Goal: Task Accomplishment & Management: Use online tool/utility

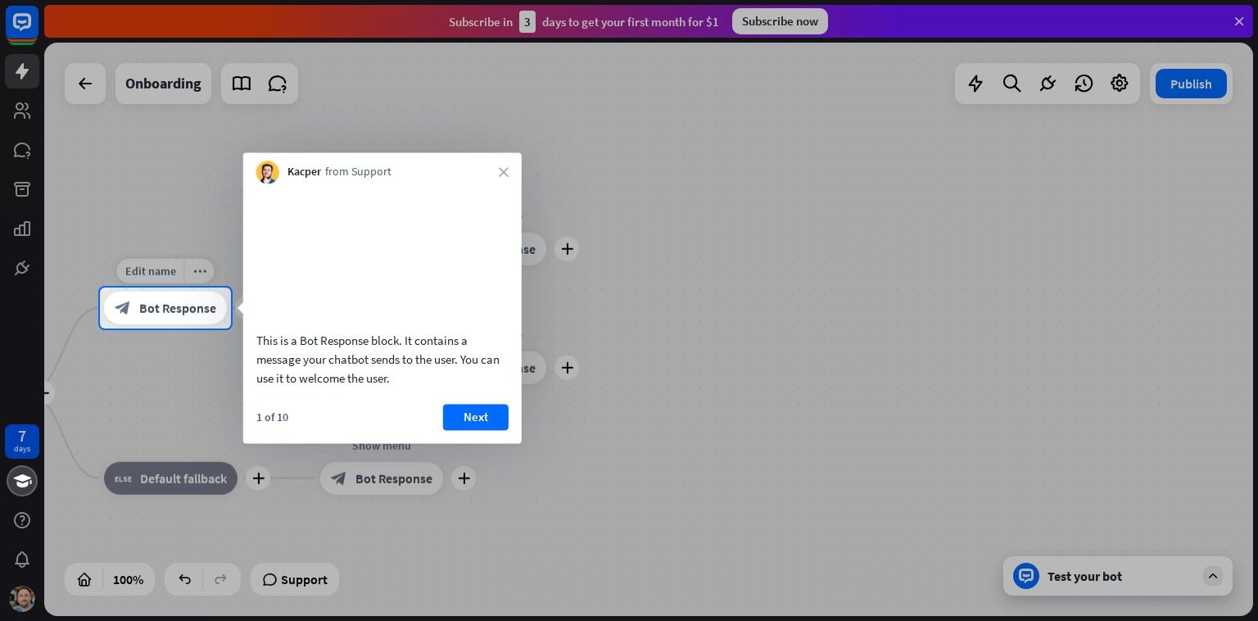
click at [128, 300] on icon "block_bot_response" at bounding box center [123, 308] width 16 height 16
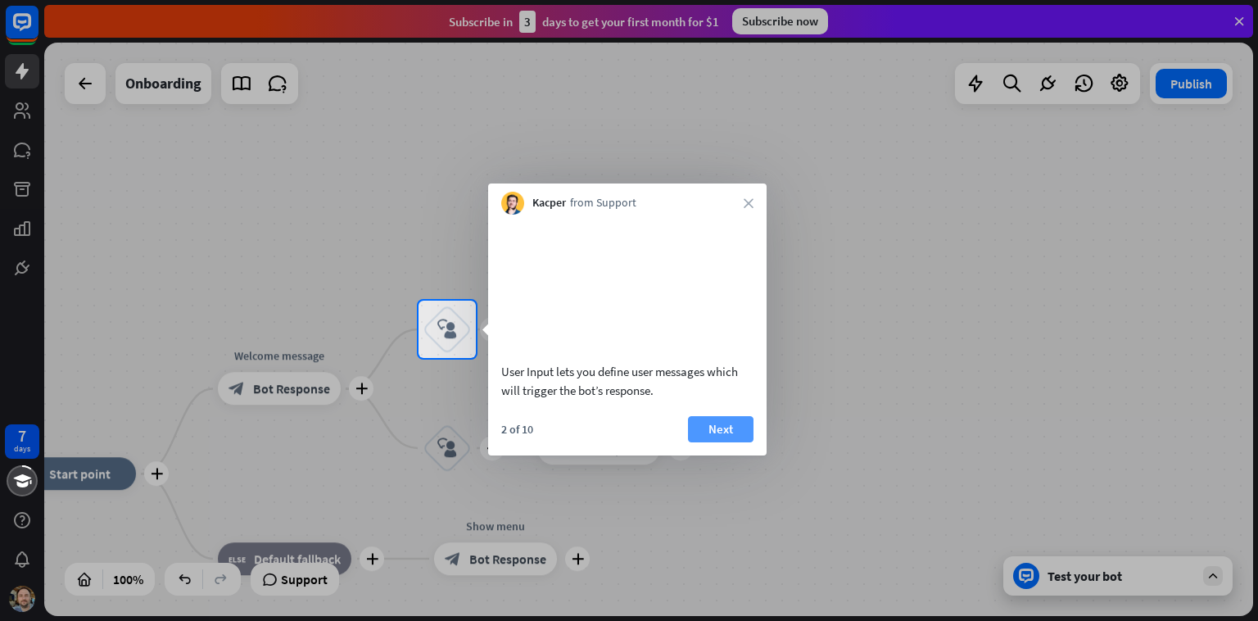
click at [412, 442] on button "Next" at bounding box center [721, 429] width 66 height 26
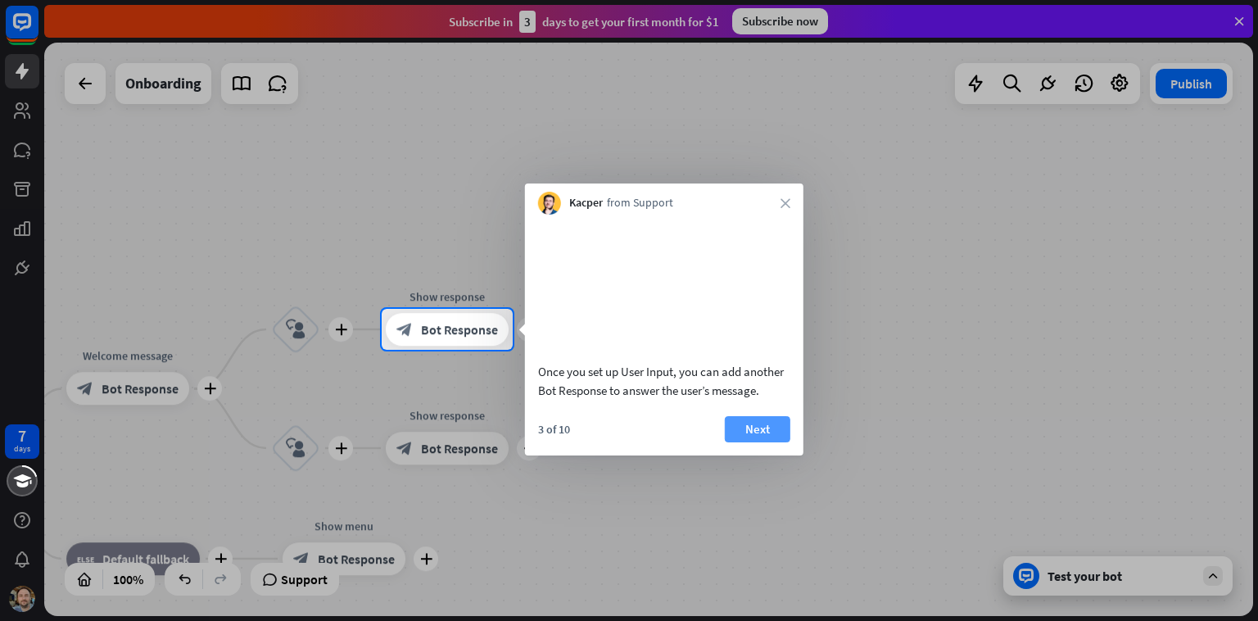
click at [412, 442] on button "Next" at bounding box center [758, 429] width 66 height 26
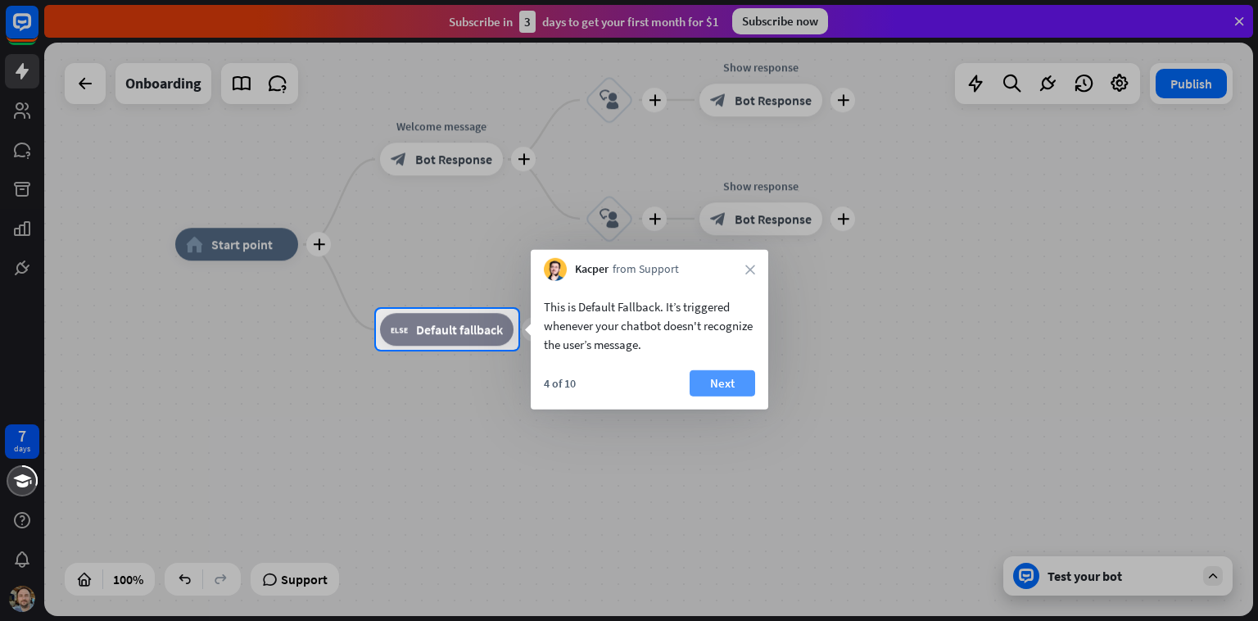
click at [412, 382] on button "Next" at bounding box center [723, 383] width 66 height 26
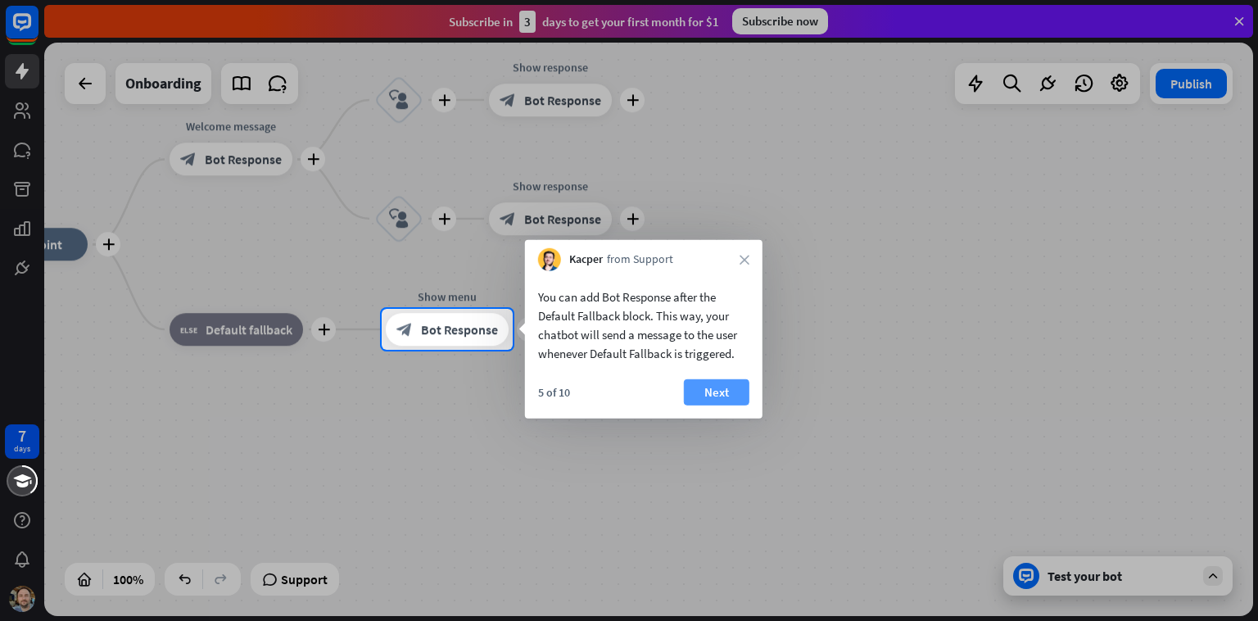
click at [412, 393] on button "Next" at bounding box center [717, 392] width 66 height 26
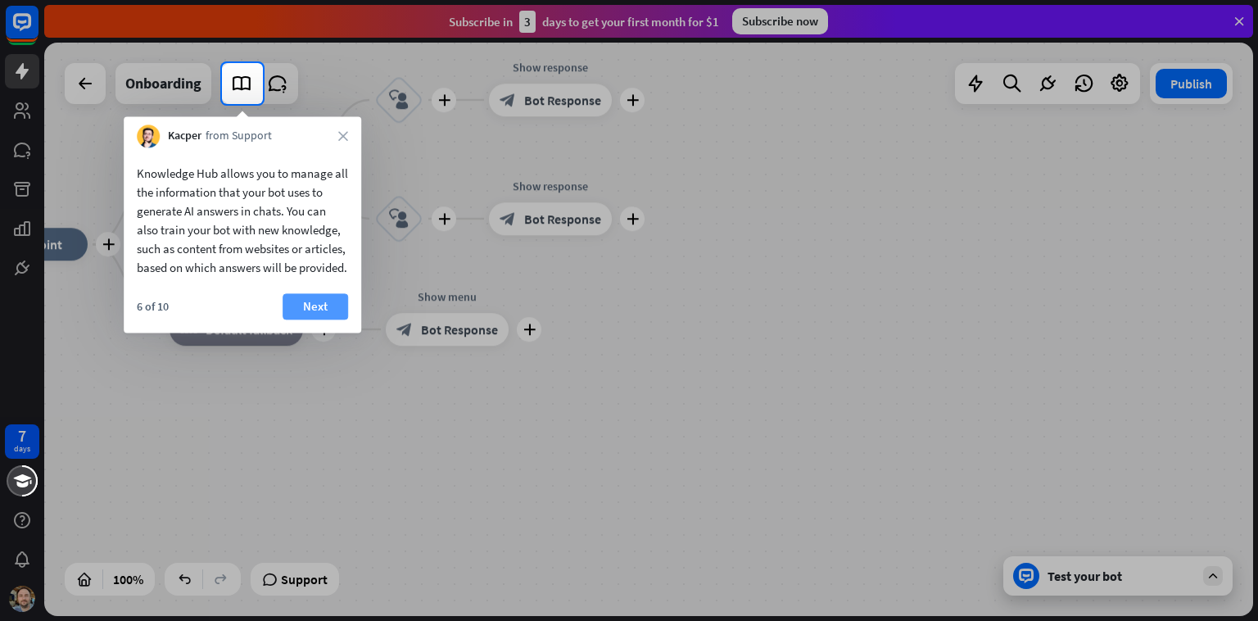
click at [286, 319] on button "Next" at bounding box center [316, 306] width 66 height 26
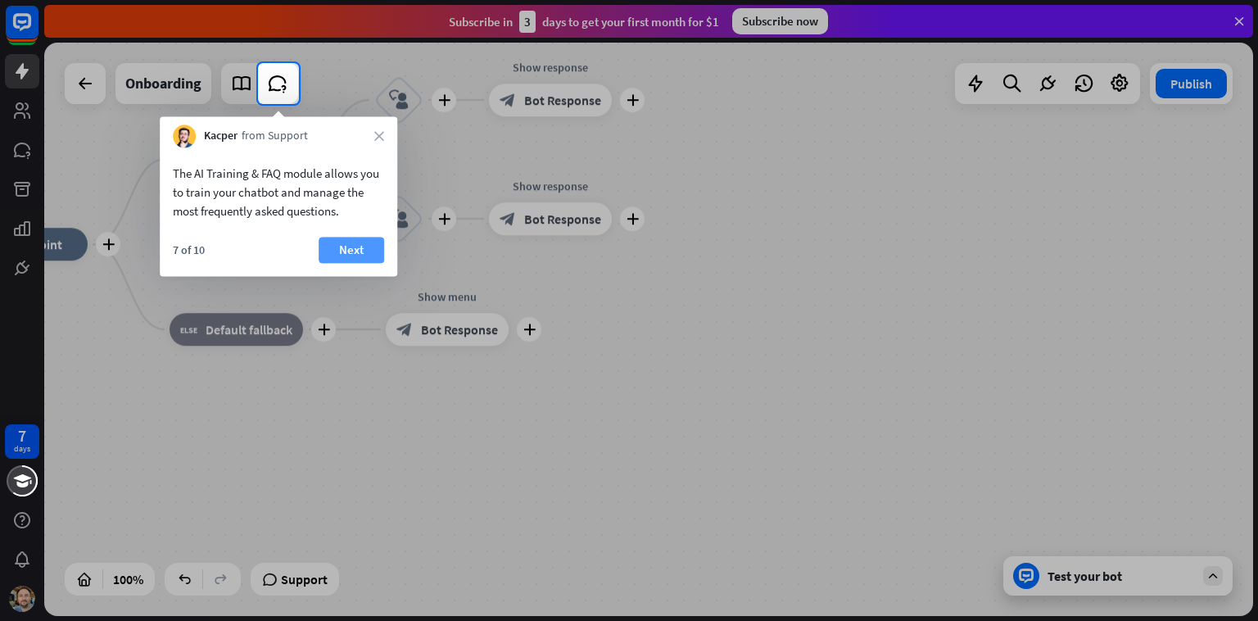
click at [341, 258] on button "Next" at bounding box center [352, 250] width 66 height 26
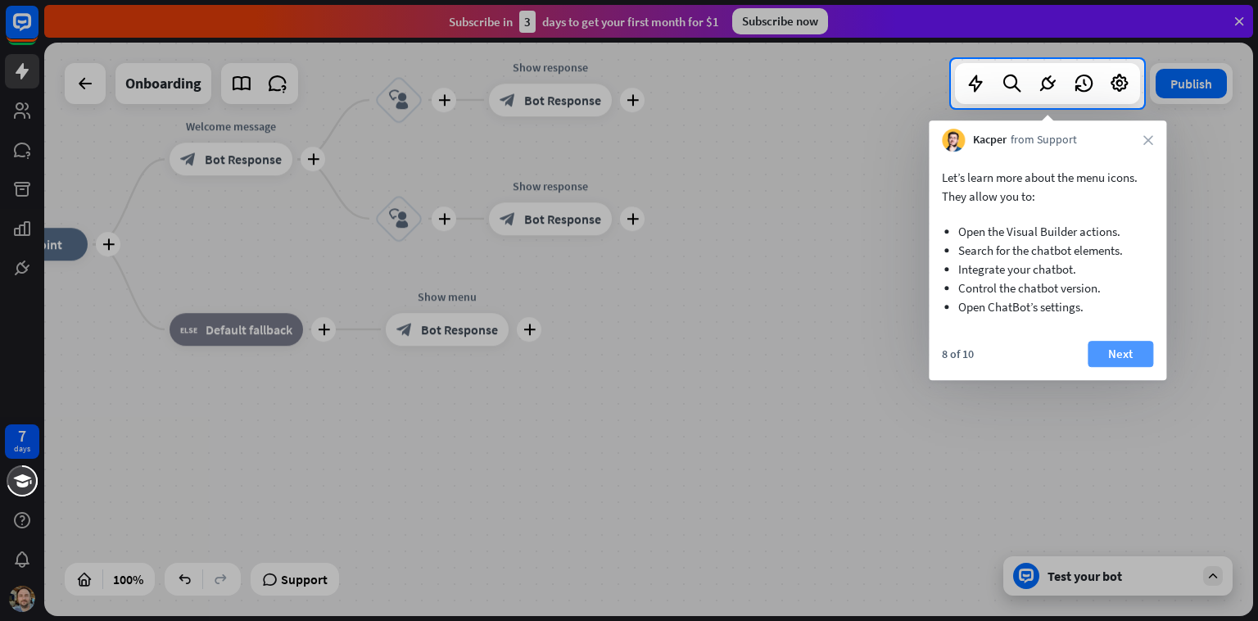
click at [412, 357] on button "Next" at bounding box center [1121, 354] width 66 height 26
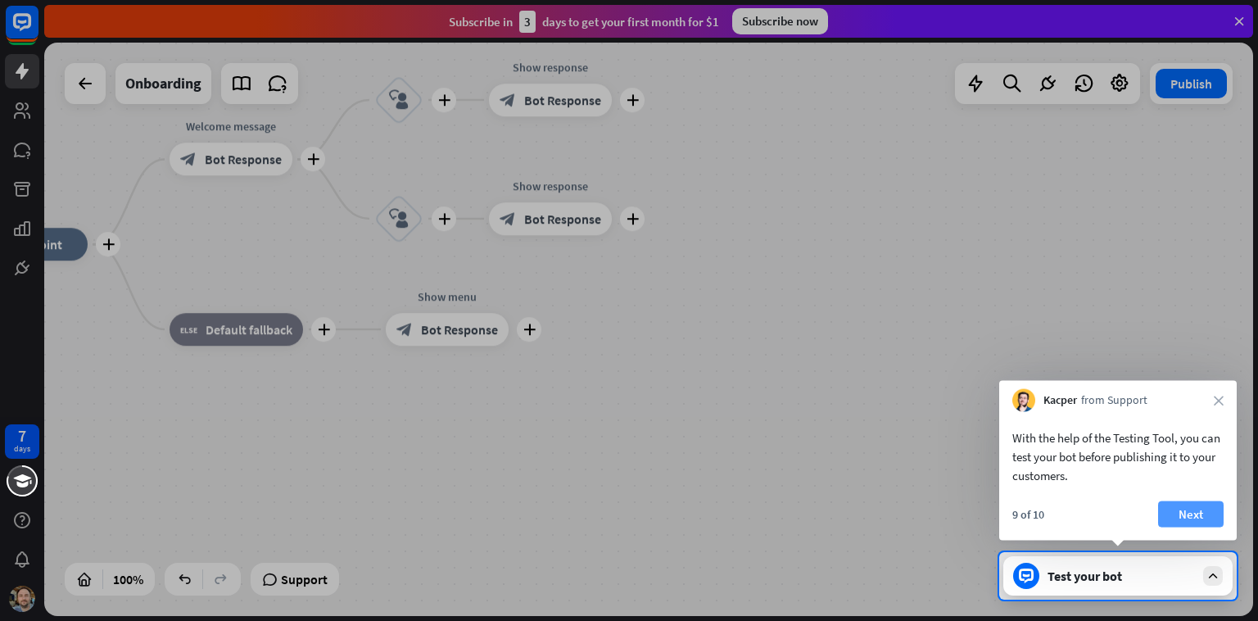
click at [412, 518] on button "Next" at bounding box center [1191, 514] width 66 height 26
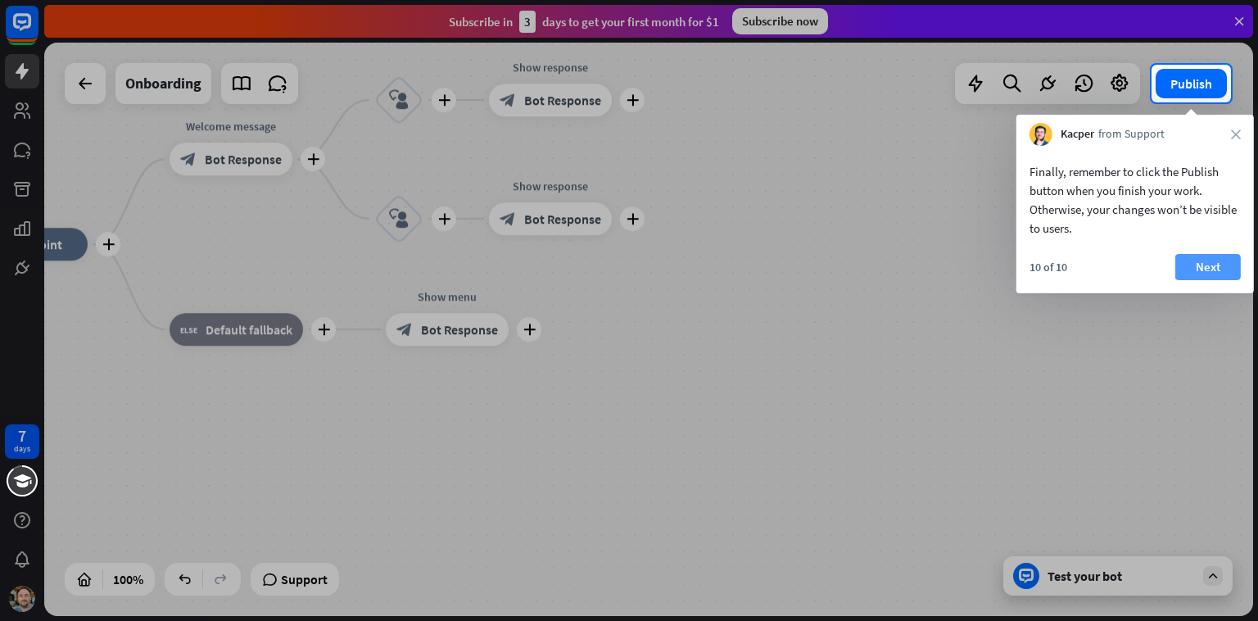
click at [412, 261] on button "Next" at bounding box center [1208, 267] width 66 height 26
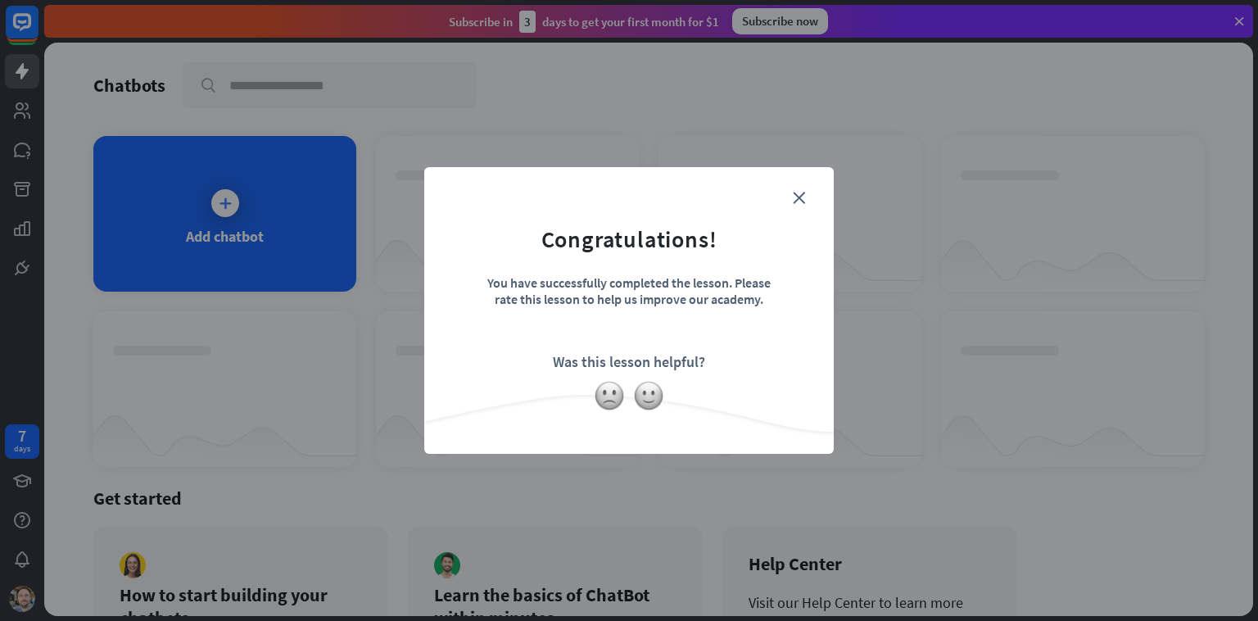
click at [412, 198] on form "Congratulations! You have successfully completed the lesson. Please rate this l…" at bounding box center [629, 286] width 369 height 196
click at [412, 196] on icon "close" at bounding box center [799, 198] width 12 height 12
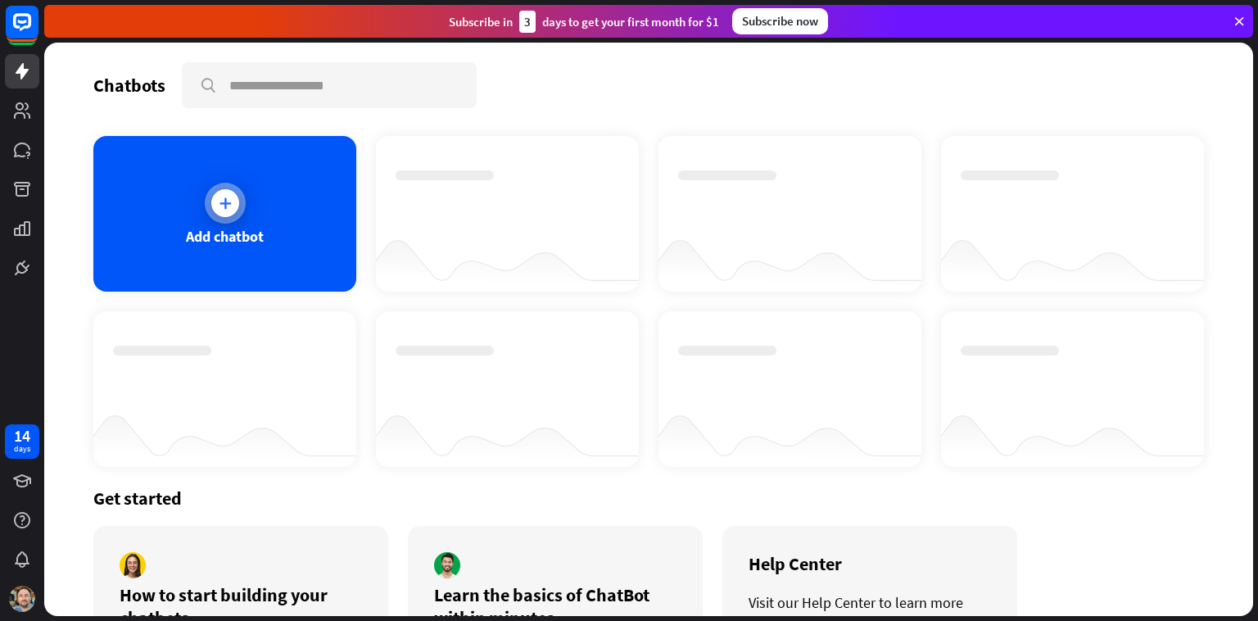
click at [213, 193] on div at bounding box center [225, 203] width 28 height 28
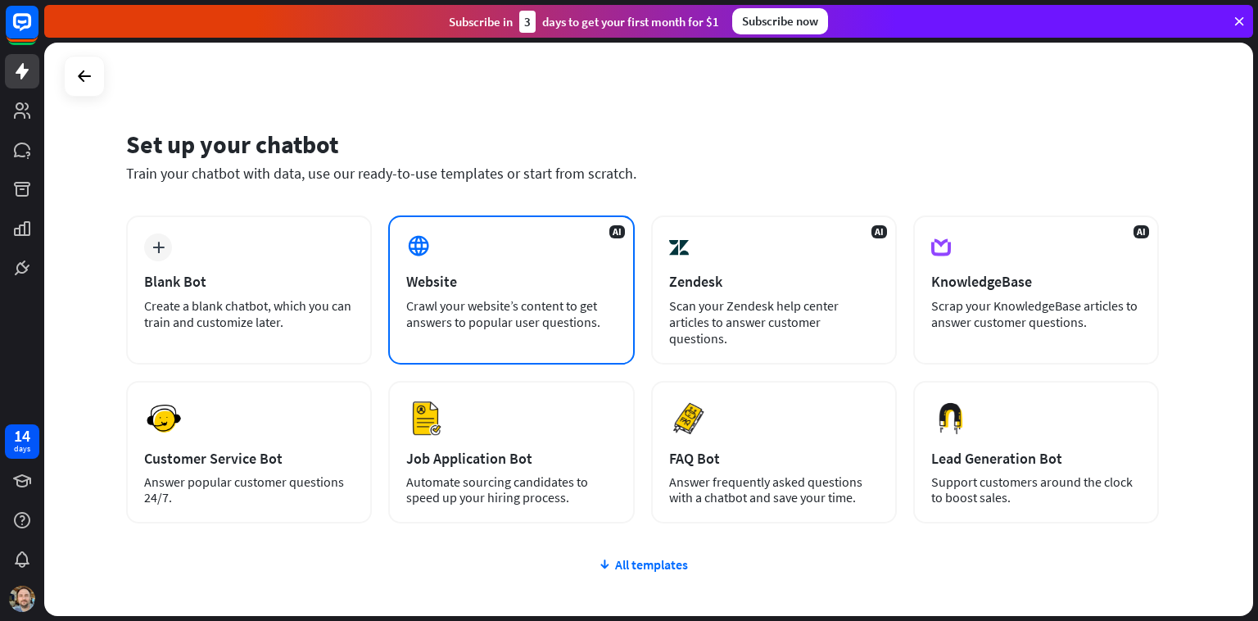
click at [412, 319] on div "Crawl your website’s content to get answers to popular user questions." at bounding box center [511, 313] width 210 height 33
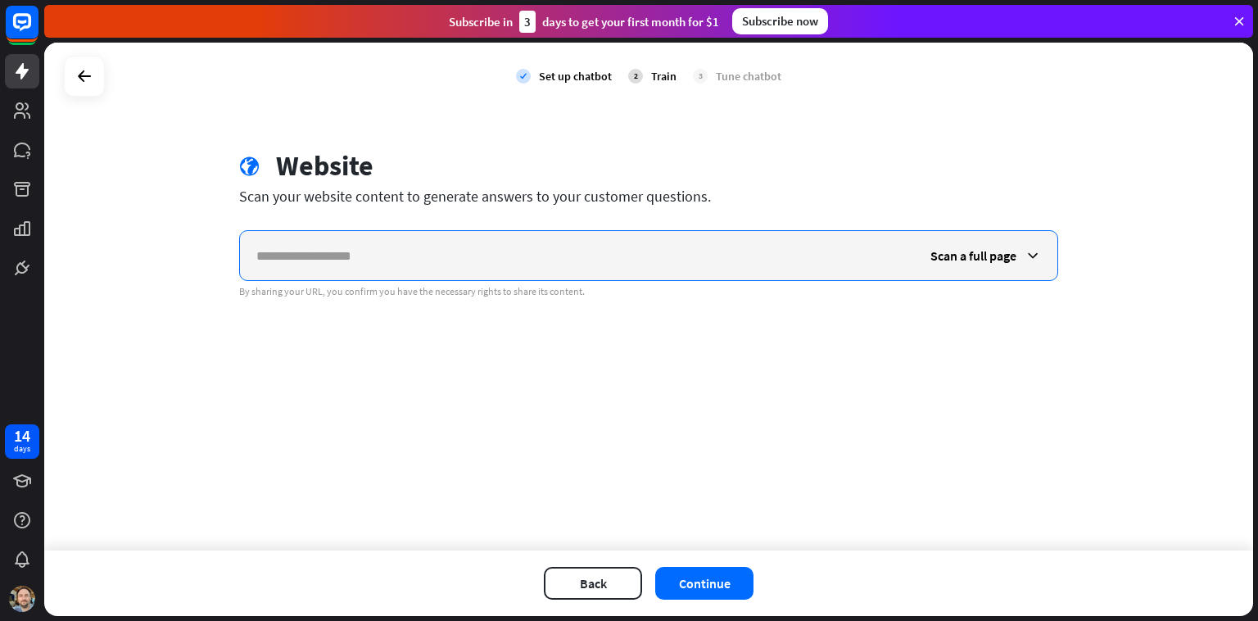
paste input "**********"
type input "**********"
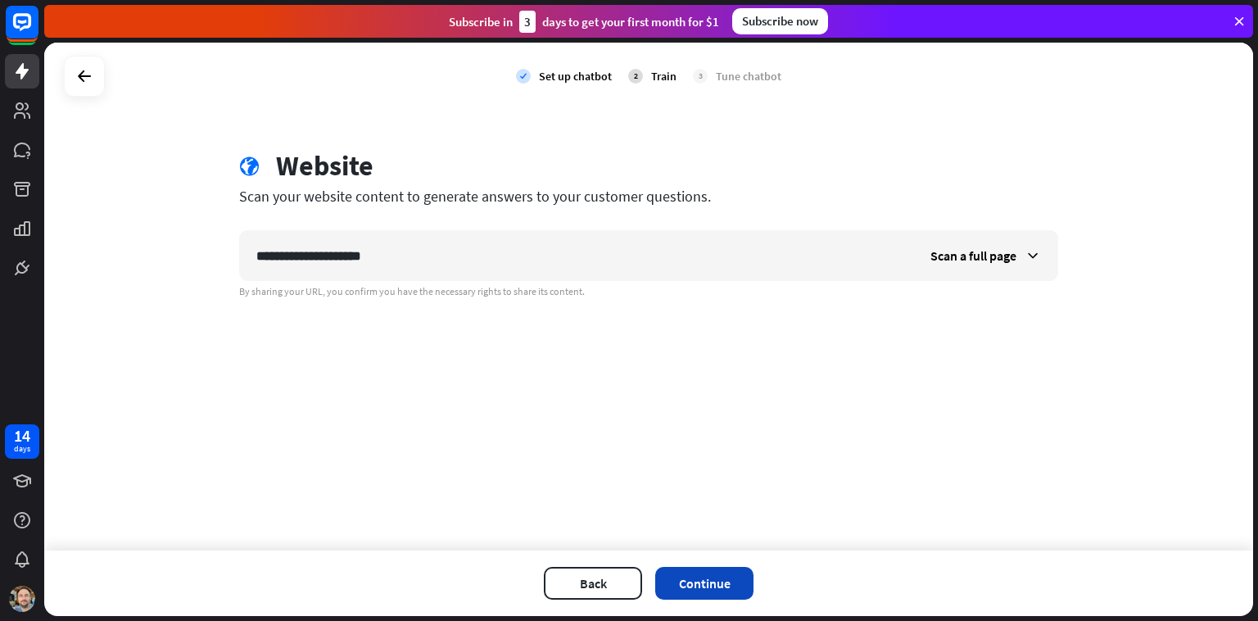
click at [412, 540] on button "Continue" at bounding box center [704, 583] width 98 height 33
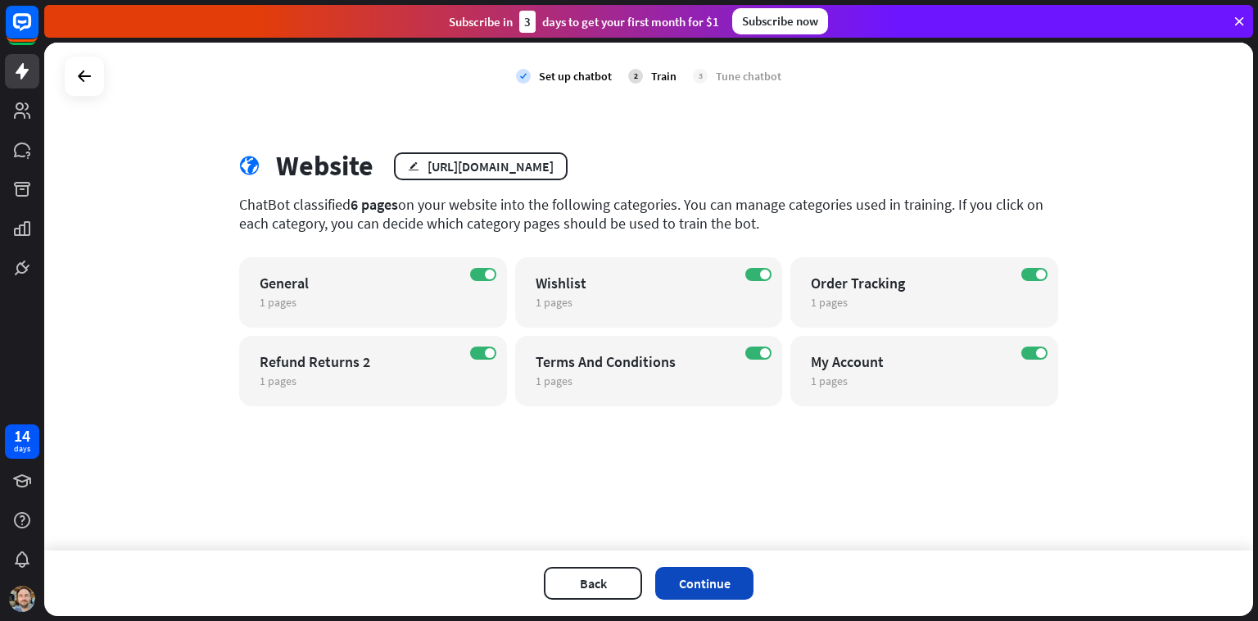
click at [412, 540] on button "Continue" at bounding box center [704, 583] width 98 height 33
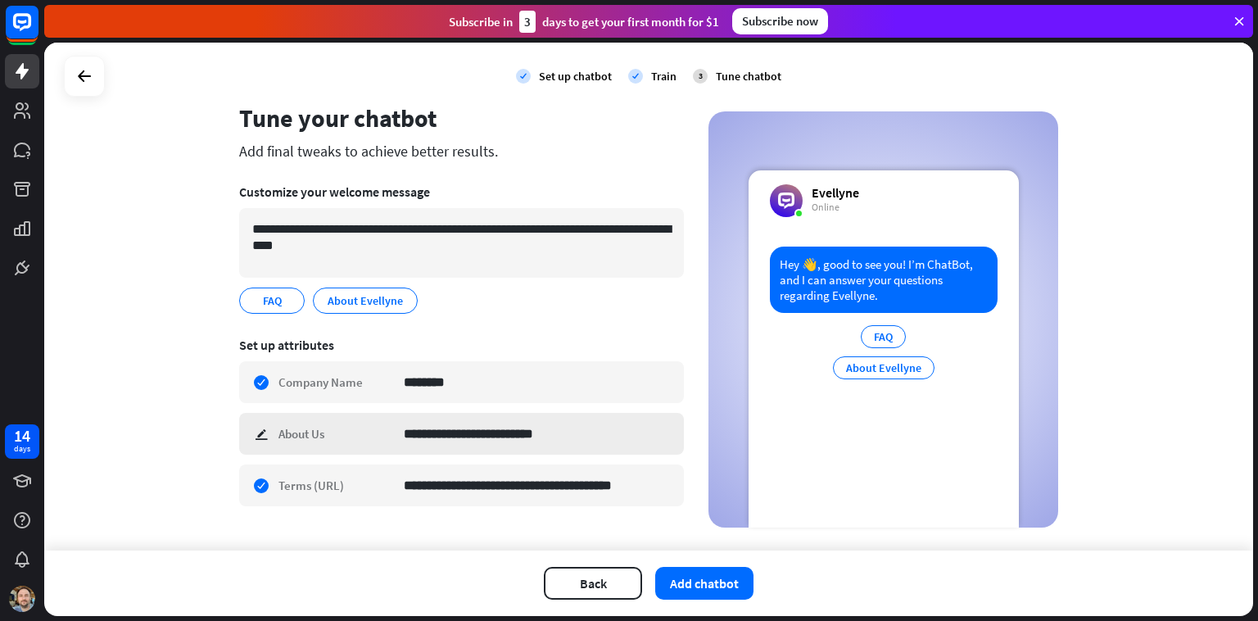
scroll to position [73, 0]
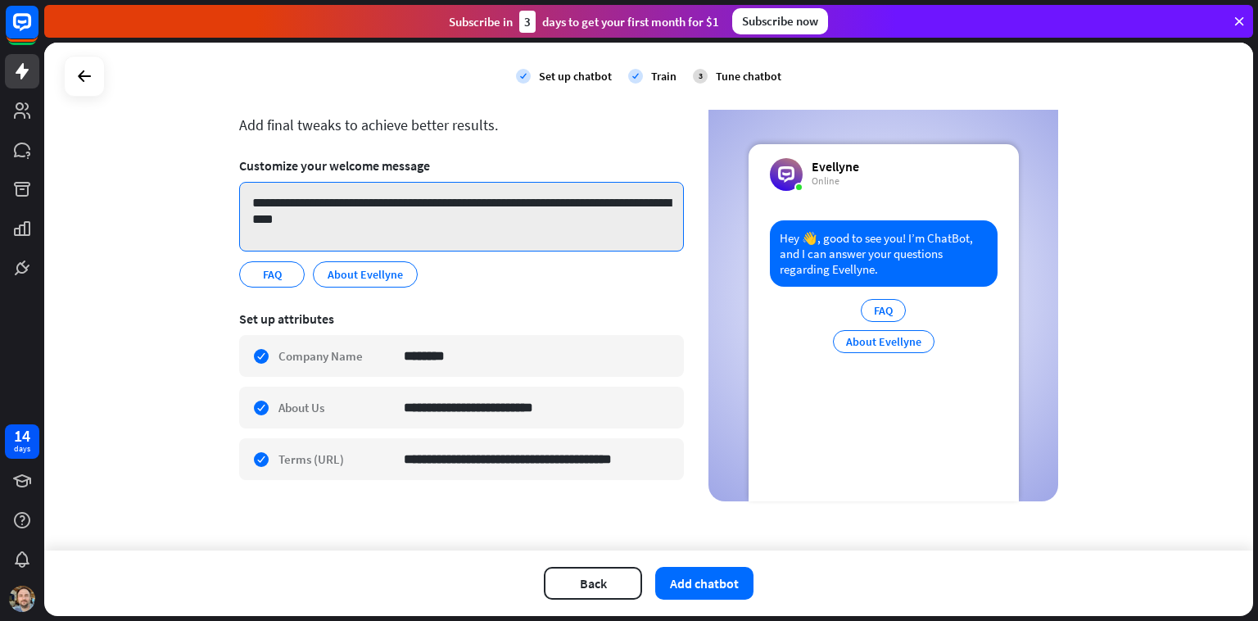
click at [412, 225] on textarea "**********" at bounding box center [461, 217] width 445 height 70
drag, startPoint x: 414, startPoint y: 220, endPoint x: 247, endPoint y: 209, distance: 167.4
click at [247, 209] on textarea "**********" at bounding box center [461, 217] width 445 height 70
paste textarea "**********"
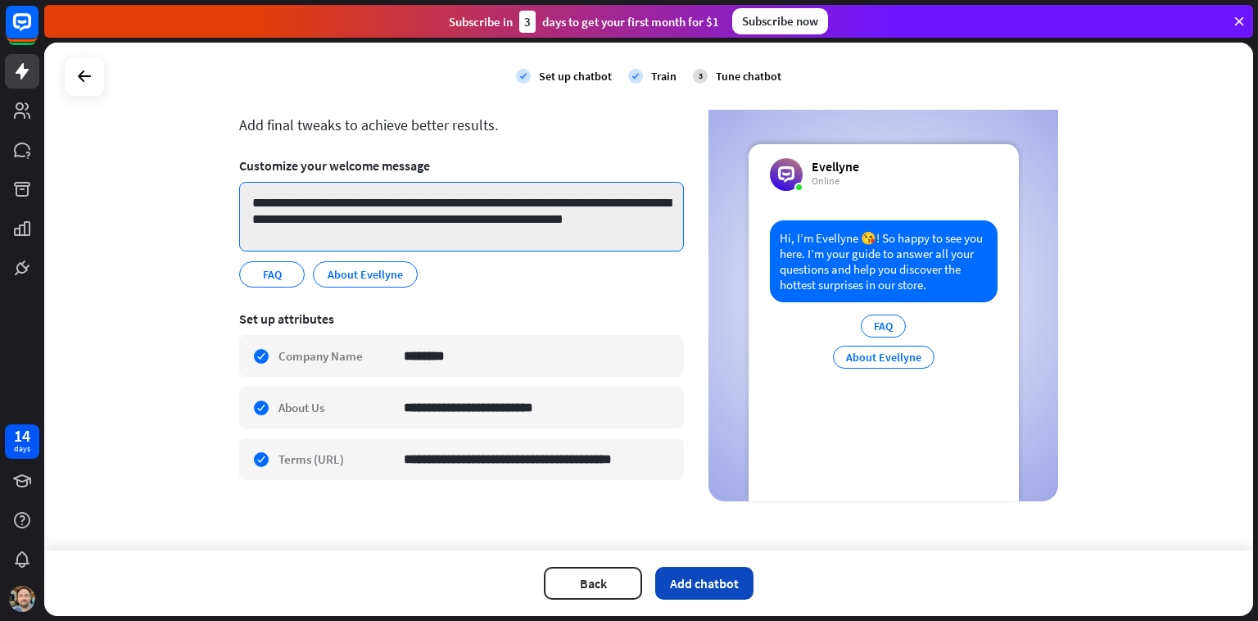
type textarea "**********"
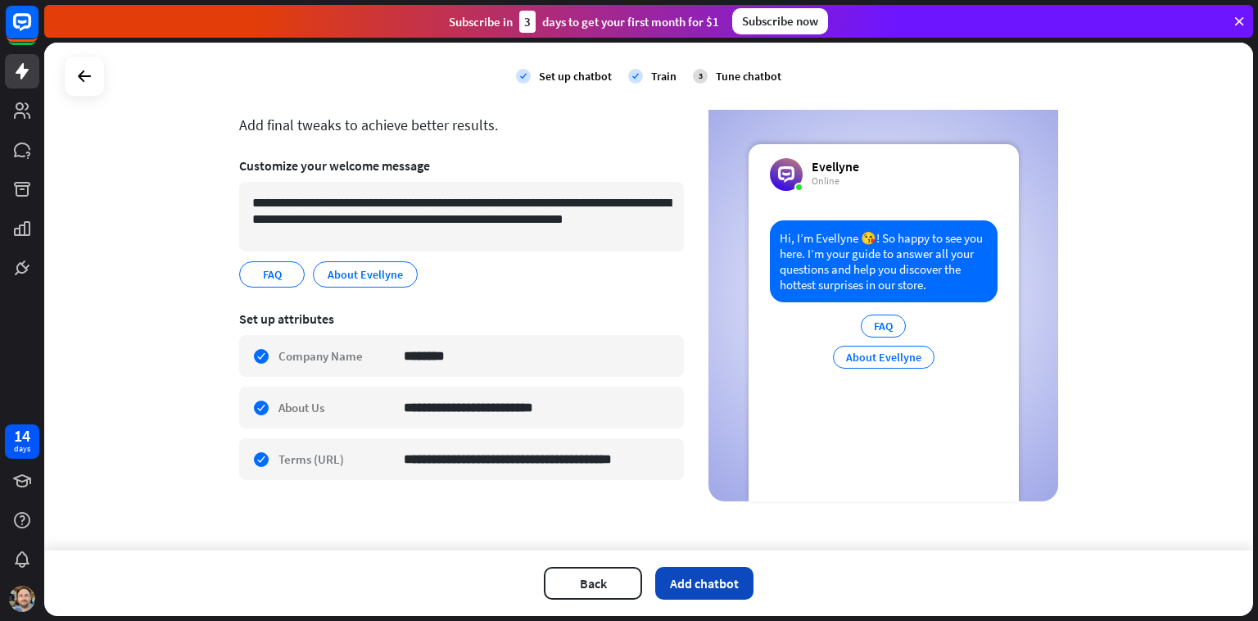
click at [412, 540] on button "Add chatbot" at bounding box center [704, 583] width 98 height 33
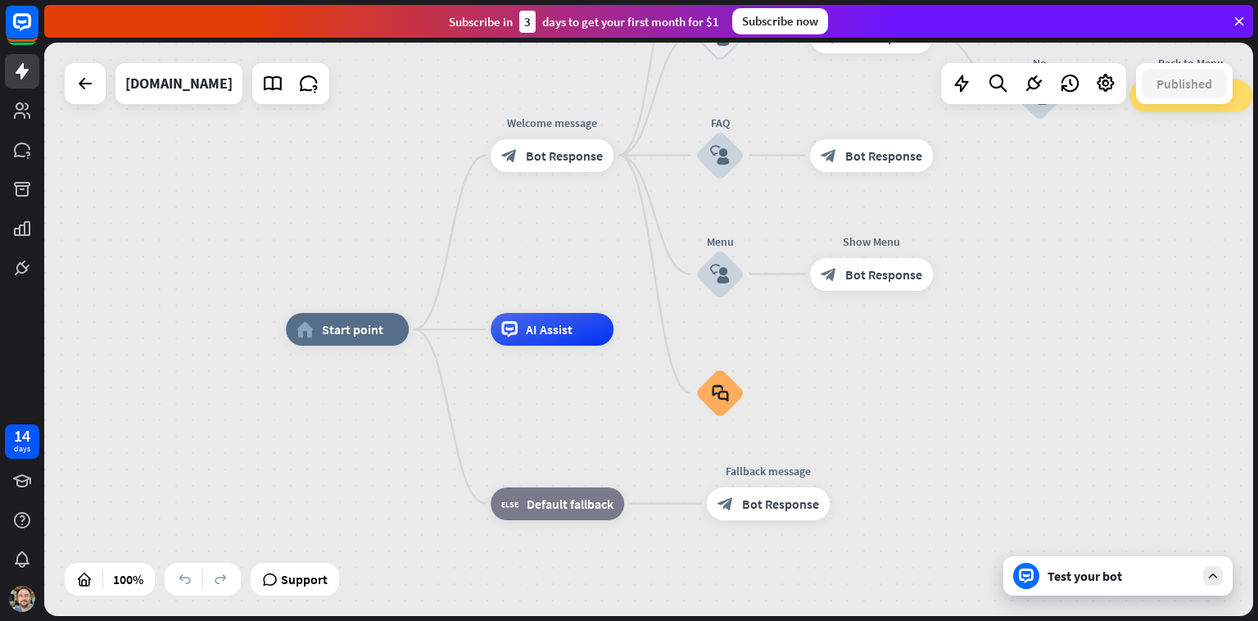
click at [412, 540] on div "Test your bot" at bounding box center [1121, 576] width 147 height 16
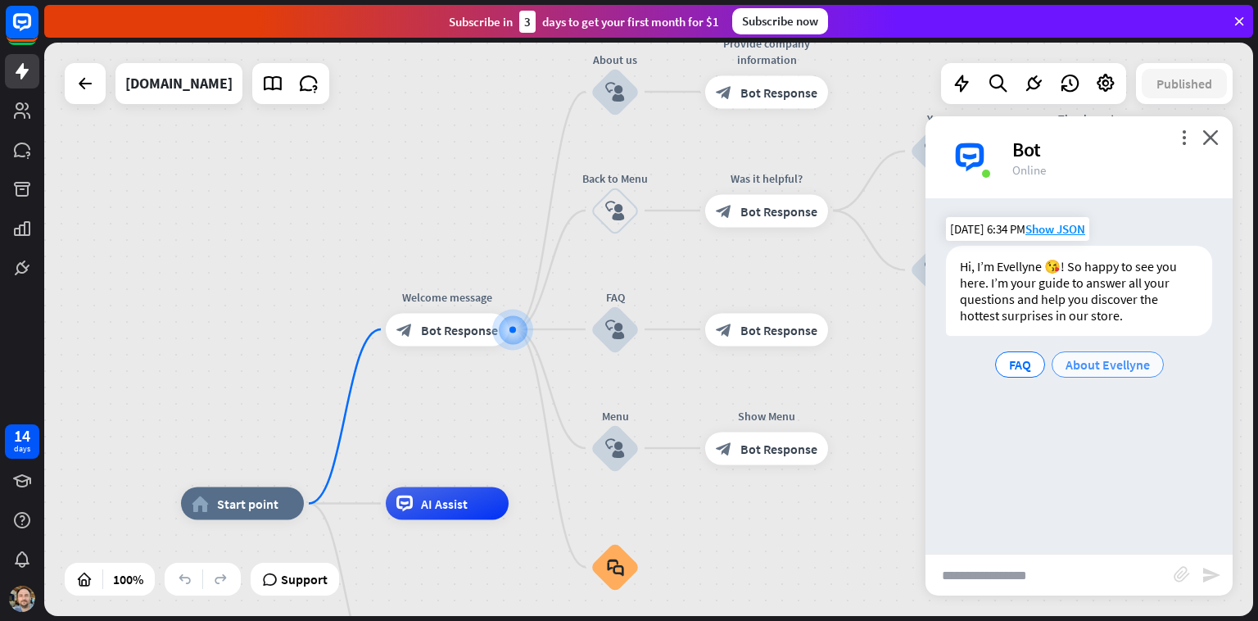
click at [412, 366] on span "About Evellyne" at bounding box center [1108, 364] width 84 height 16
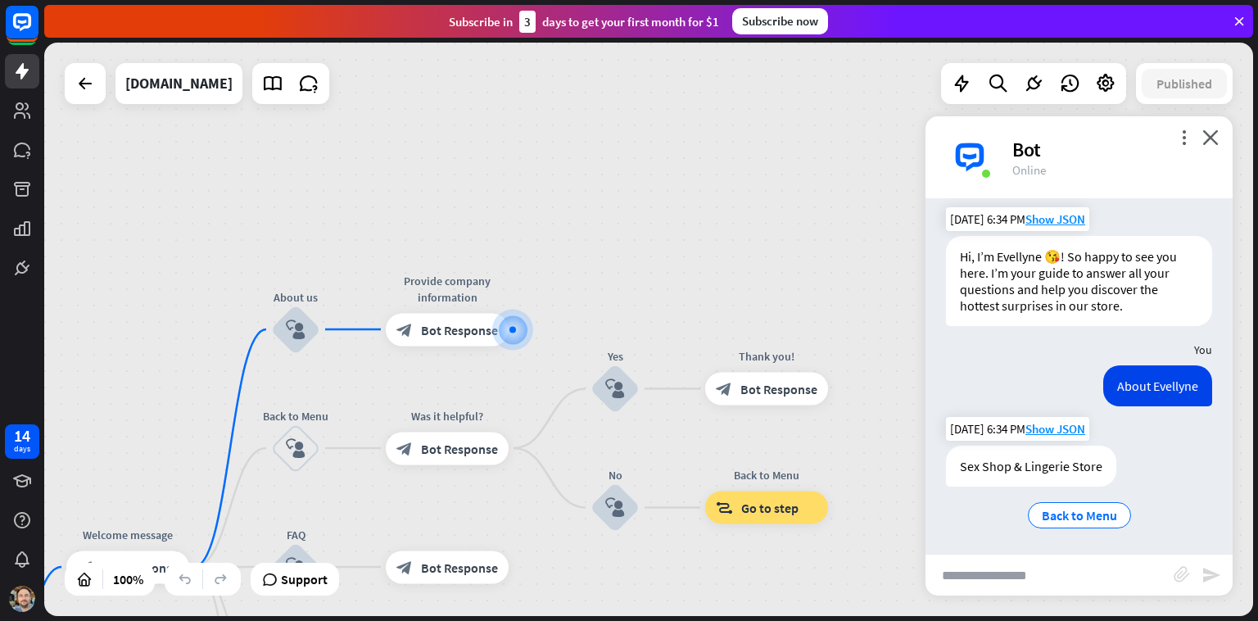
scroll to position [11, 0]
click at [412, 540] on input "text" at bounding box center [1050, 575] width 248 height 41
type input "********"
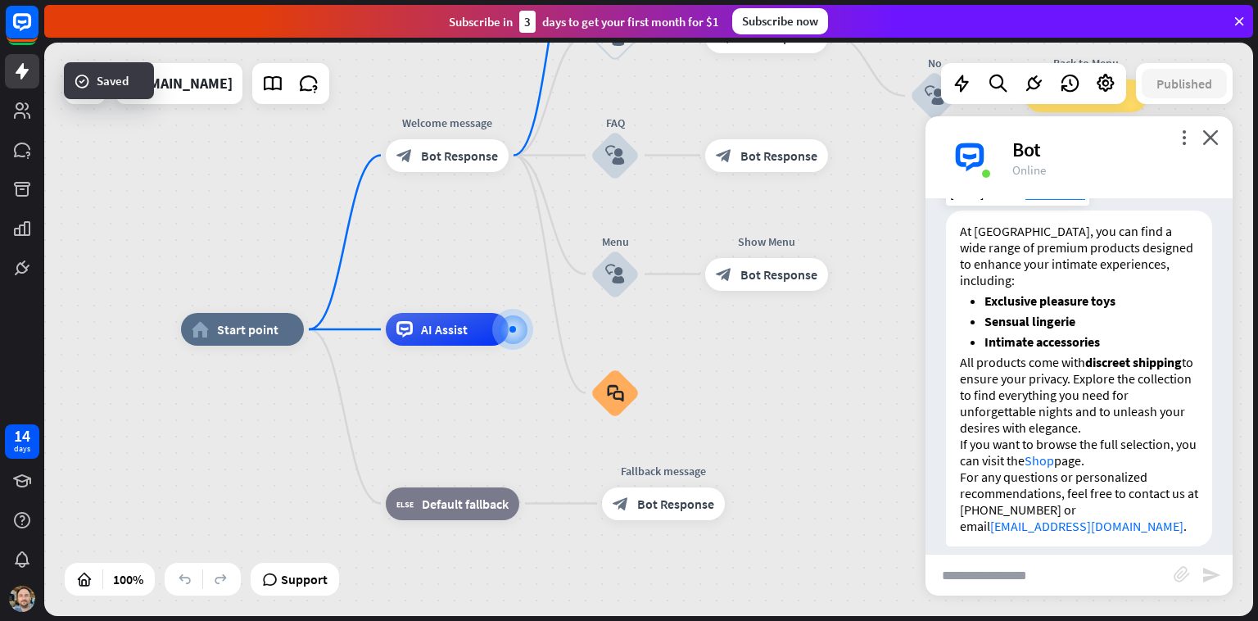
scroll to position [324, 0]
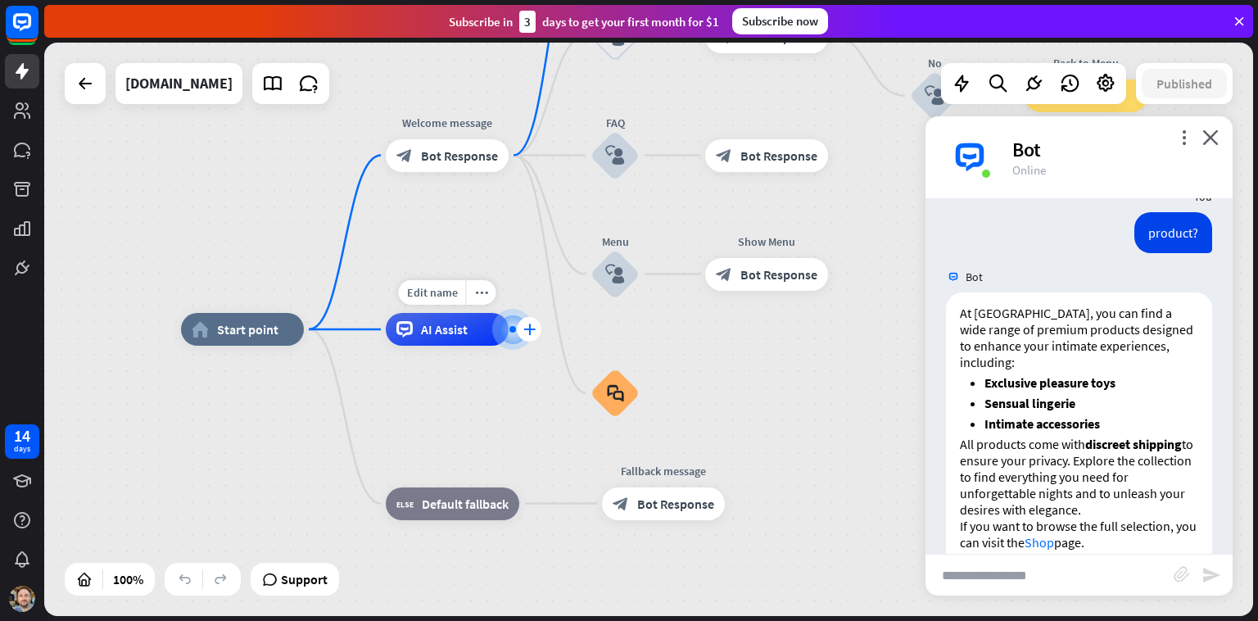
click at [412, 329] on div "plus" at bounding box center [529, 329] width 25 height 25
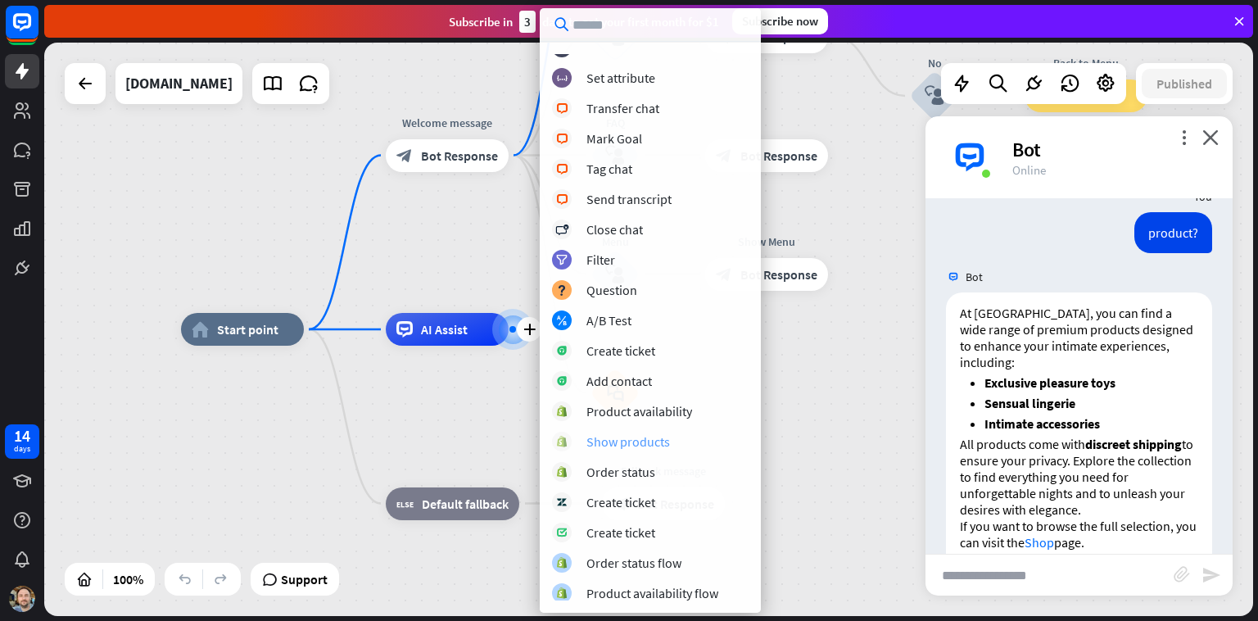
scroll to position [261, 0]
click at [412, 540] on div "Product availability flow" at bounding box center [652, 590] width 132 height 16
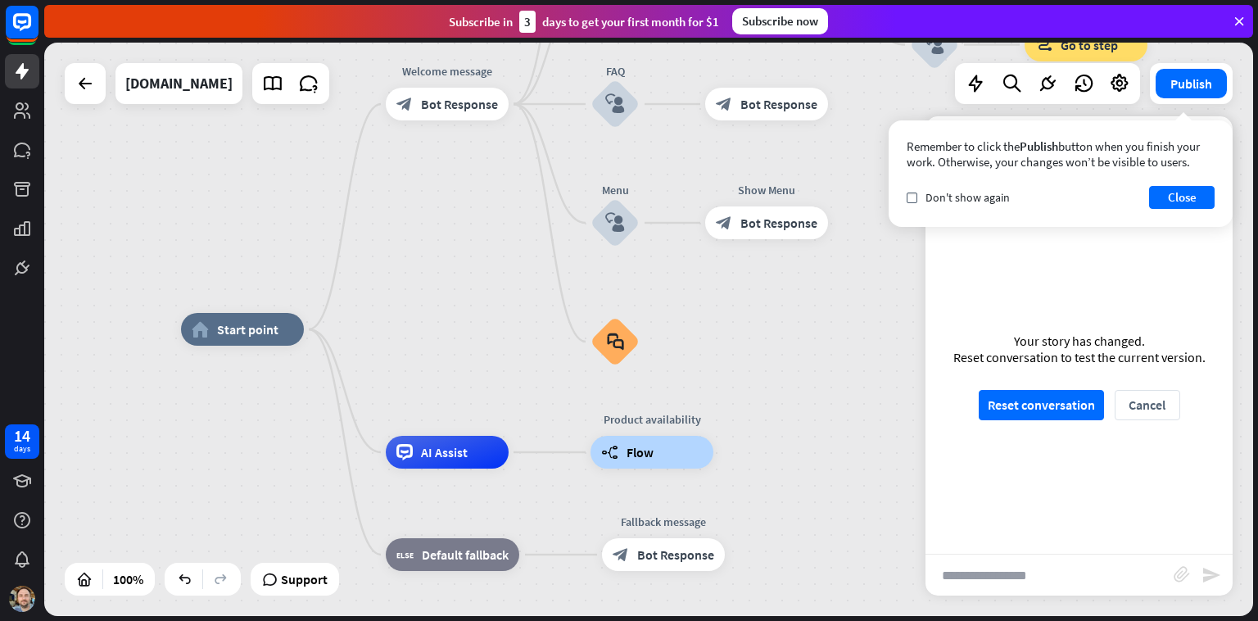
drag, startPoint x: 1189, startPoint y: 195, endPoint x: 1167, endPoint y: 233, distance: 43.7
click at [412, 195] on button "Close" at bounding box center [1182, 197] width 66 height 23
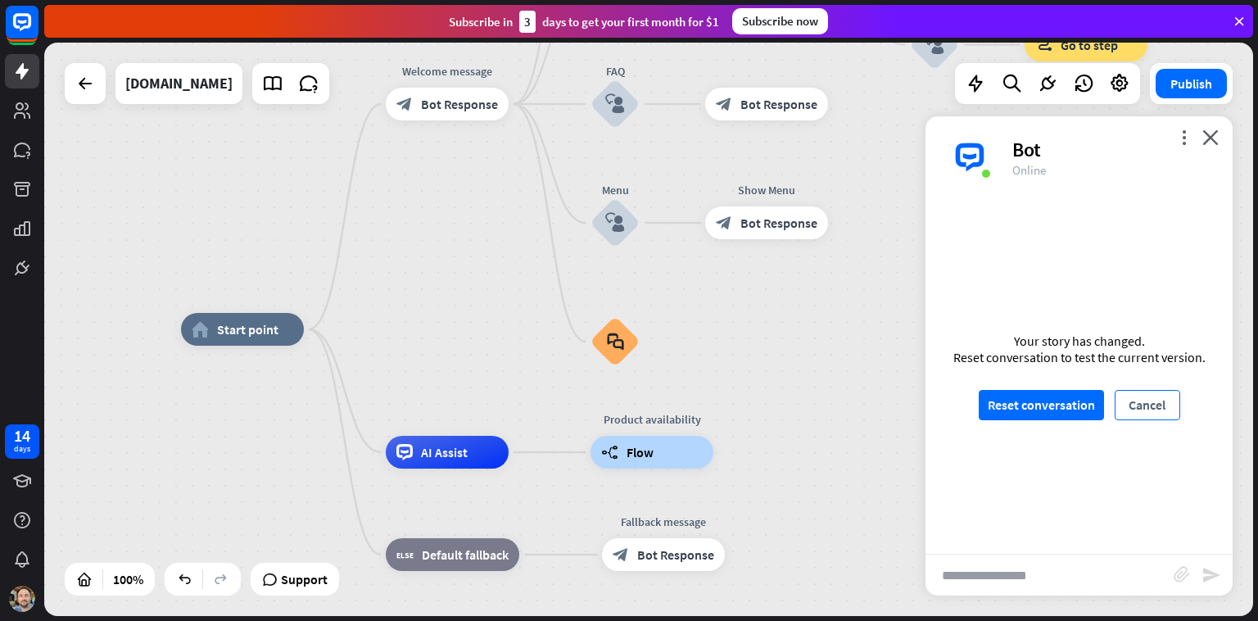
click at [412, 395] on button "Cancel" at bounding box center [1148, 405] width 66 height 30
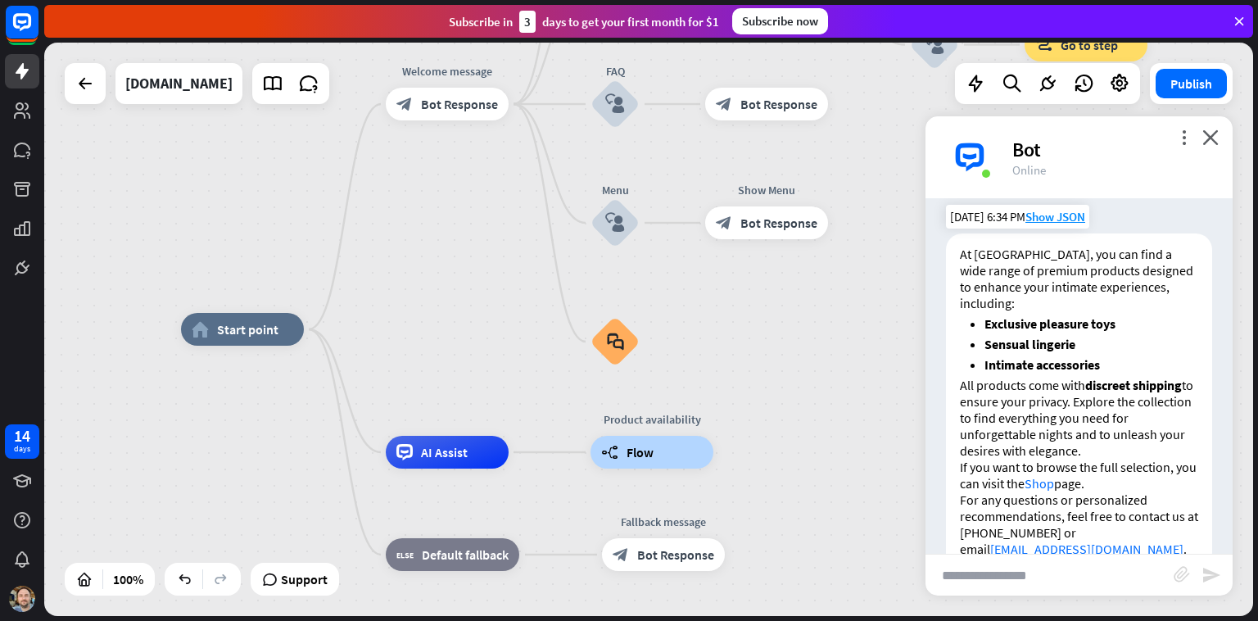
scroll to position [405, 0]
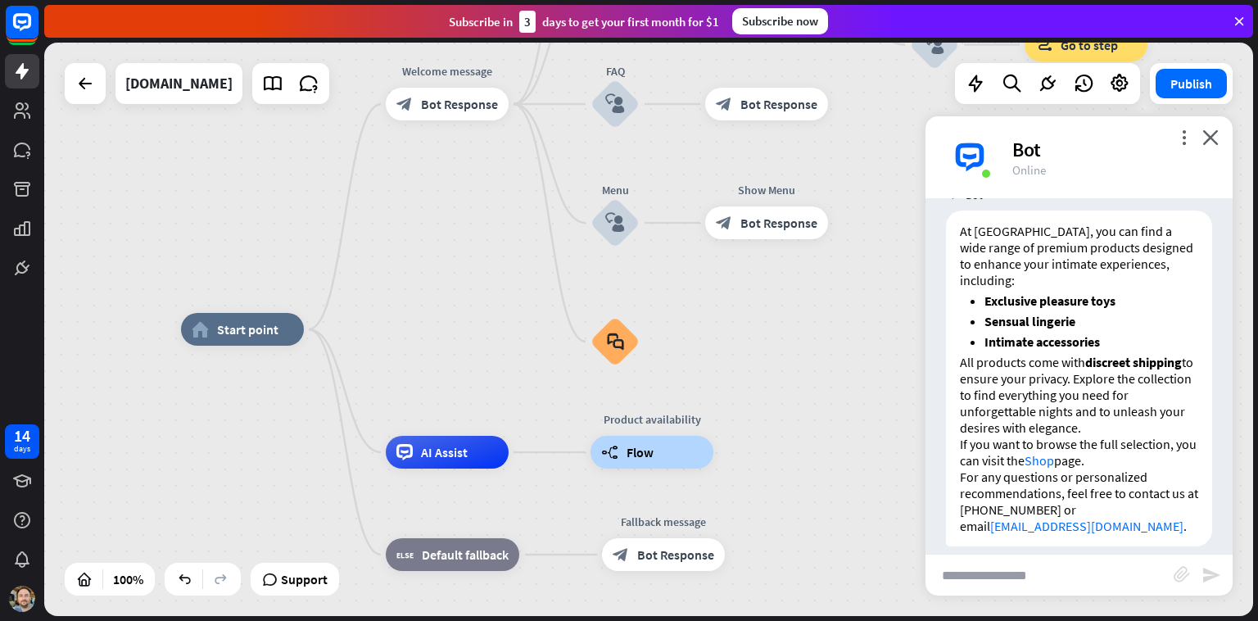
click at [412, 540] on input "text" at bounding box center [1050, 575] width 248 height 41
type input "*******"
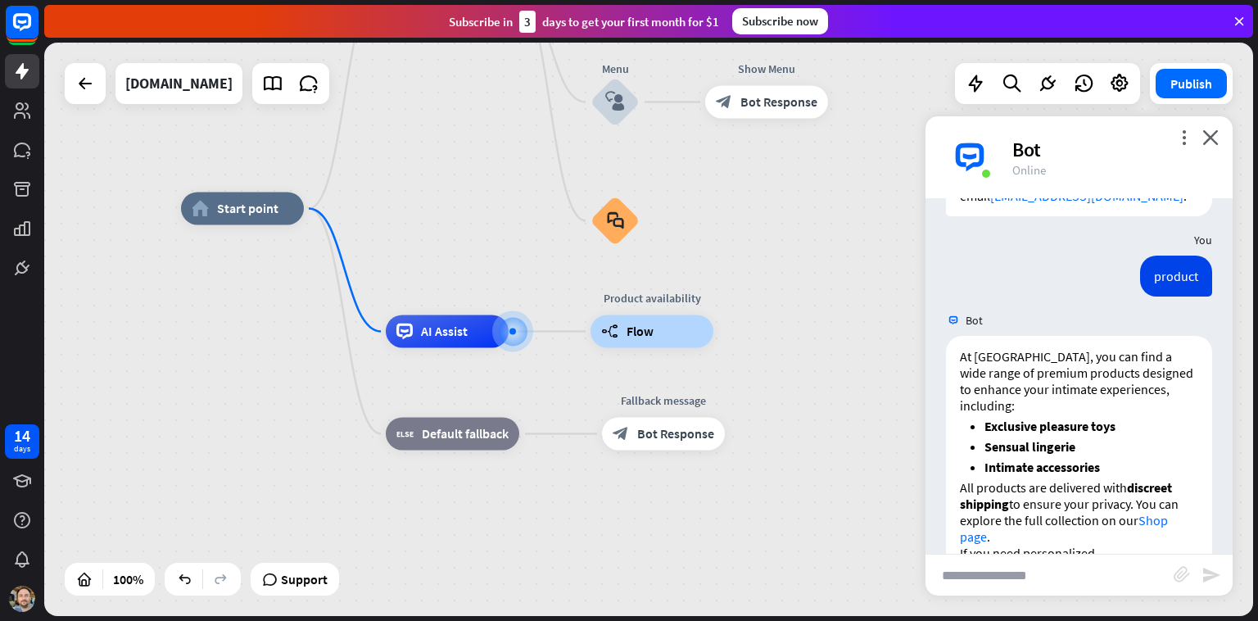
scroll to position [795, 0]
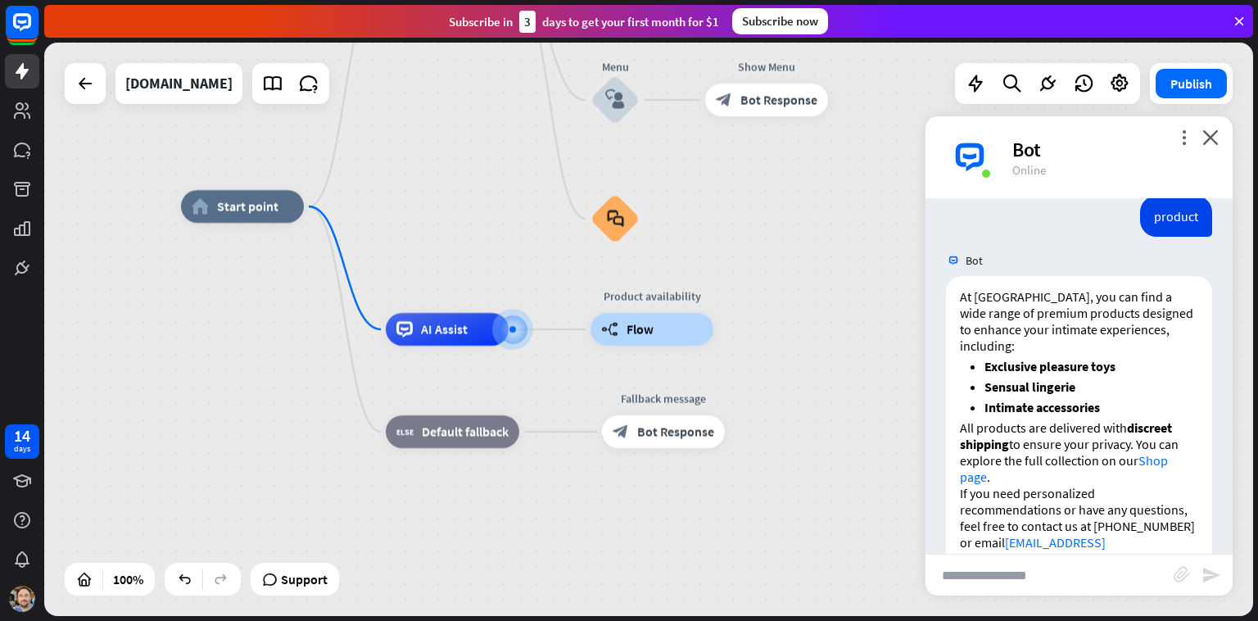
click at [412, 100] on div "Publish" at bounding box center [1191, 83] width 83 height 41
click at [412, 74] on button "Publish" at bounding box center [1191, 83] width 71 height 29
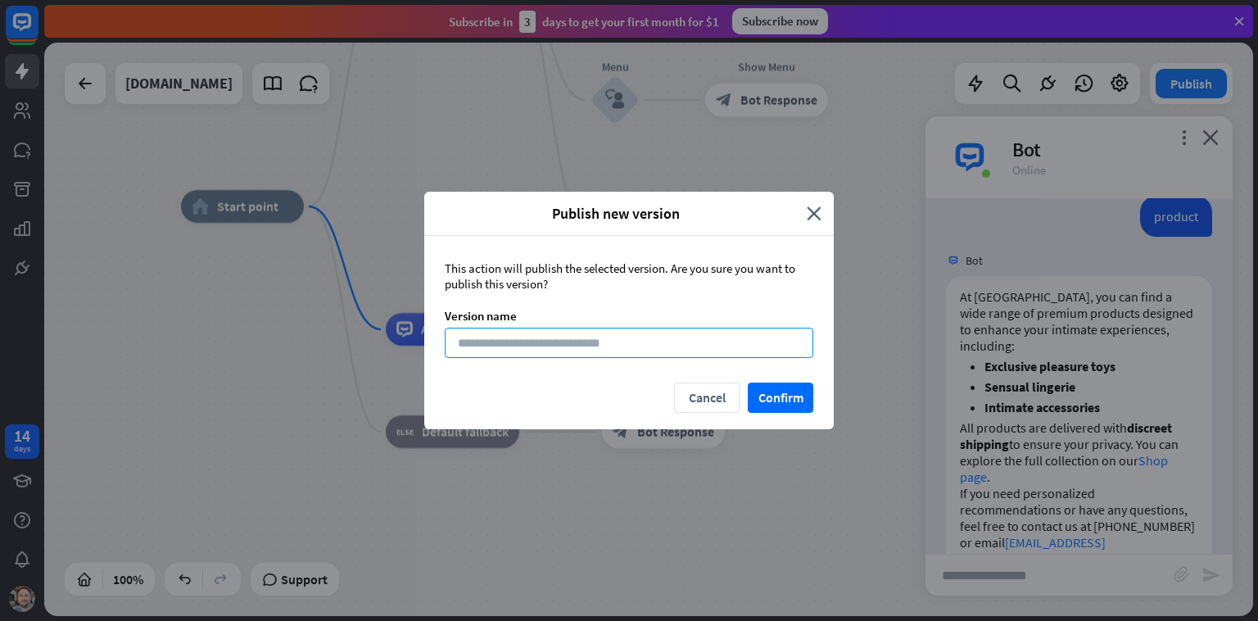
click at [412, 352] on input at bounding box center [629, 343] width 369 height 30
click at [412, 351] on input at bounding box center [629, 343] width 369 height 30
type input "*********"
click at [412, 396] on button "Confirm" at bounding box center [781, 397] width 66 height 30
